Goal: Complete application form

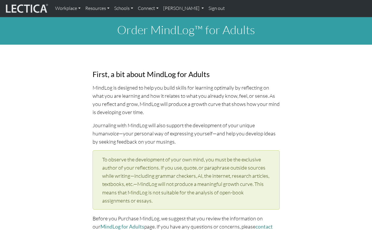
select select "1994"
select select "02"
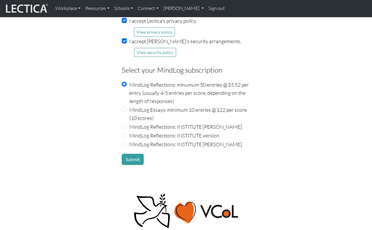
scroll to position [855, 0]
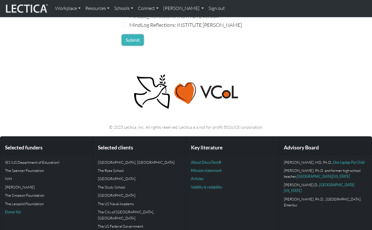
click at [133, 38] on button "Submit" at bounding box center [133, 40] width 22 height 11
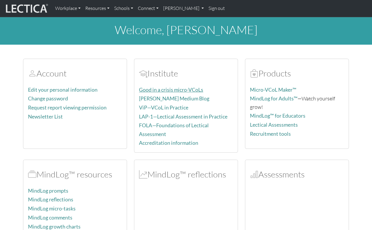
click at [186, 90] on link "Good in a crisis micro-VCoLs" at bounding box center [171, 90] width 64 height 6
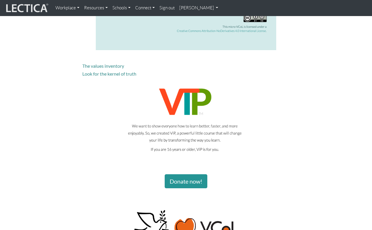
scroll to position [1153, 0]
